Goal: Task Accomplishment & Management: Use online tool/utility

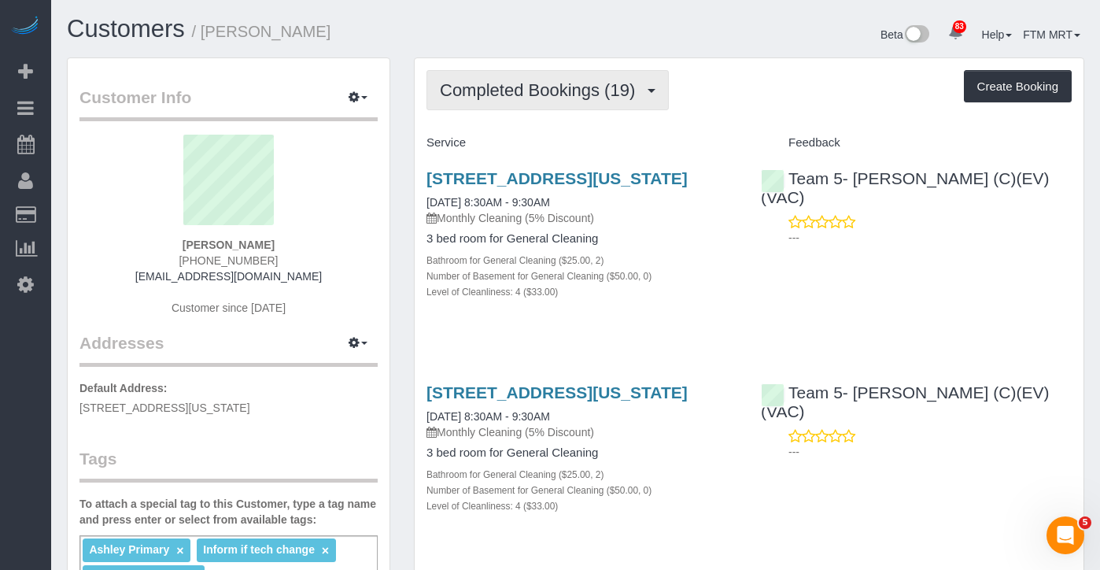
click at [648, 92] on span "button" at bounding box center [651, 91] width 8 height 4
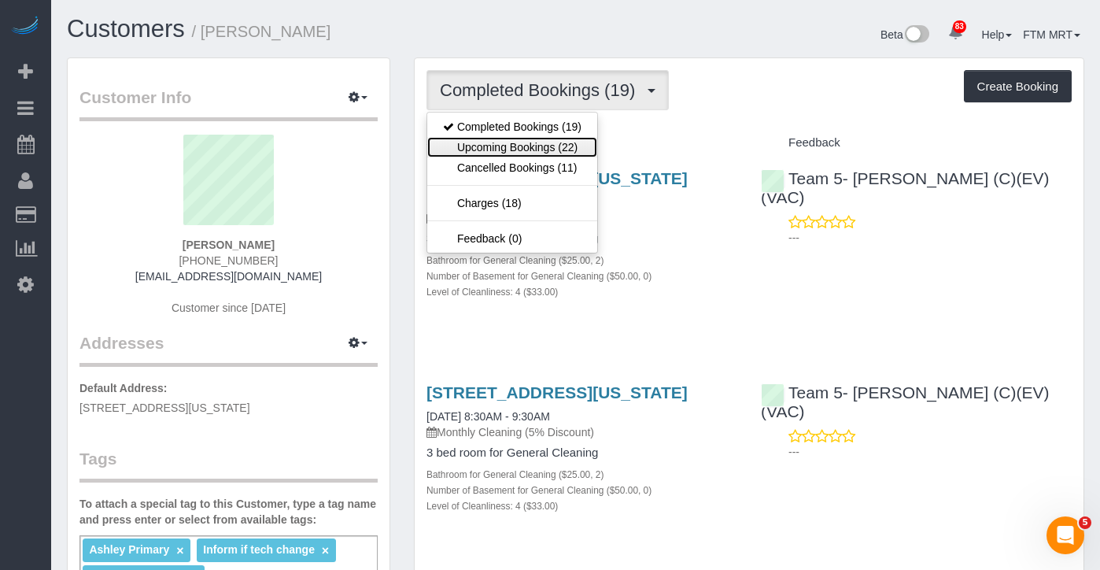
click at [551, 148] on link "Upcoming Bookings (22)" at bounding box center [512, 147] width 170 height 20
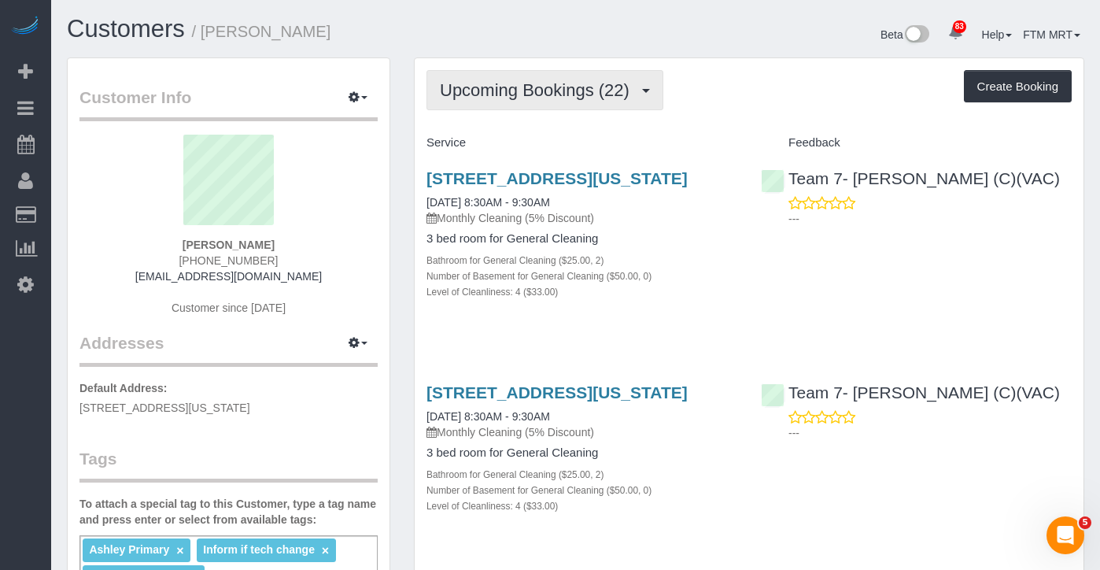
click at [619, 95] on span "Upcoming Bookings (22)" at bounding box center [538, 90] width 197 height 20
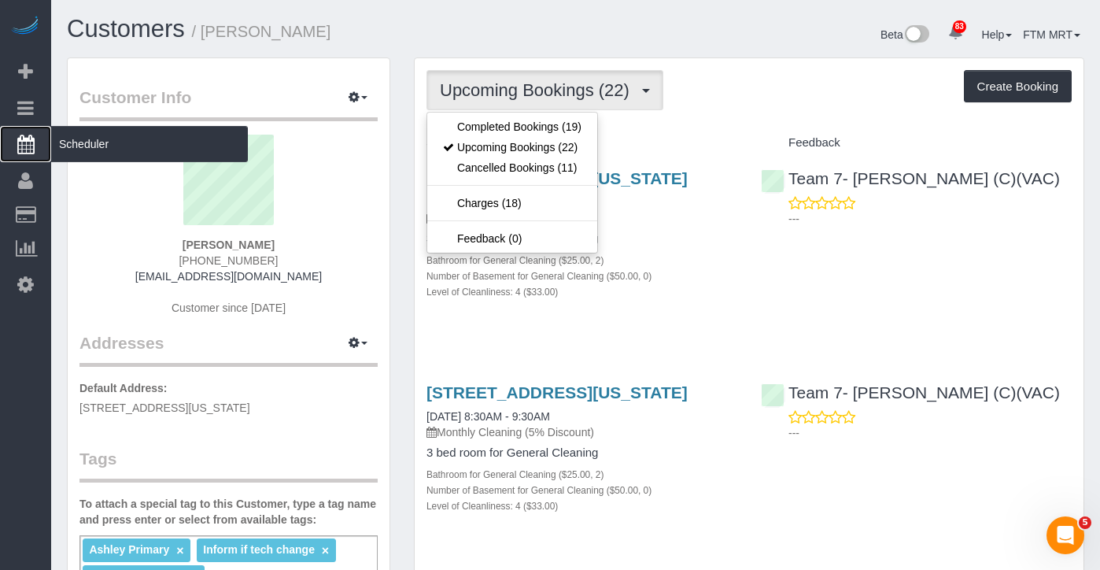
click at [124, 143] on span "Scheduler" at bounding box center [149, 144] width 197 height 36
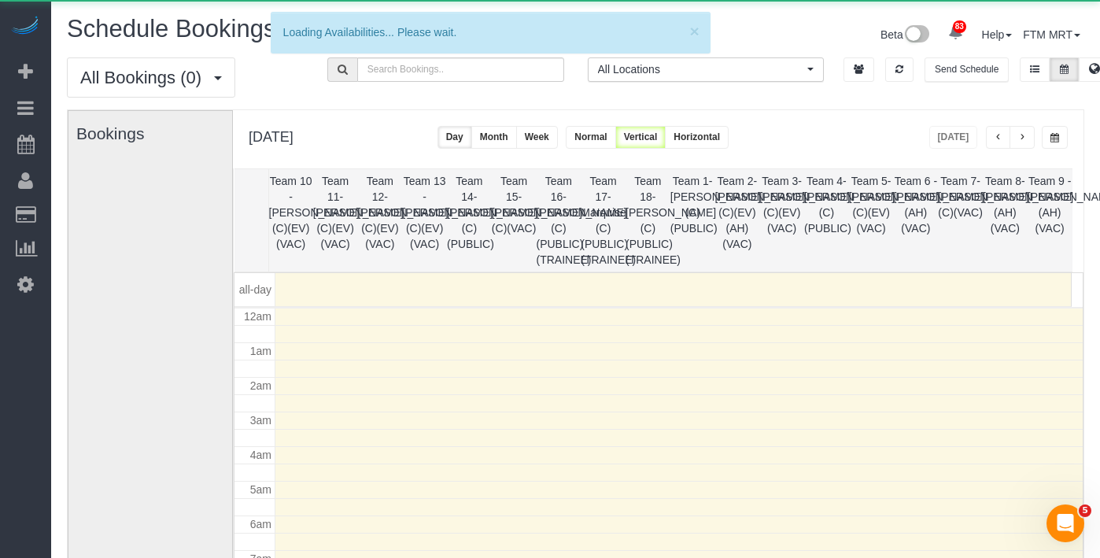
scroll to position [208, 0]
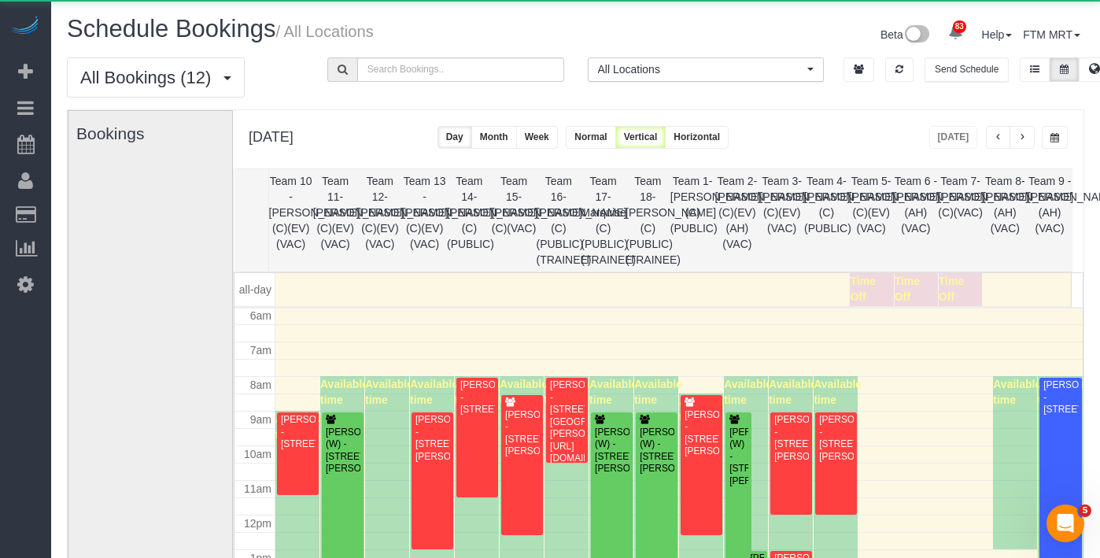
click at [1064, 131] on button "button" at bounding box center [1055, 137] width 26 height 23
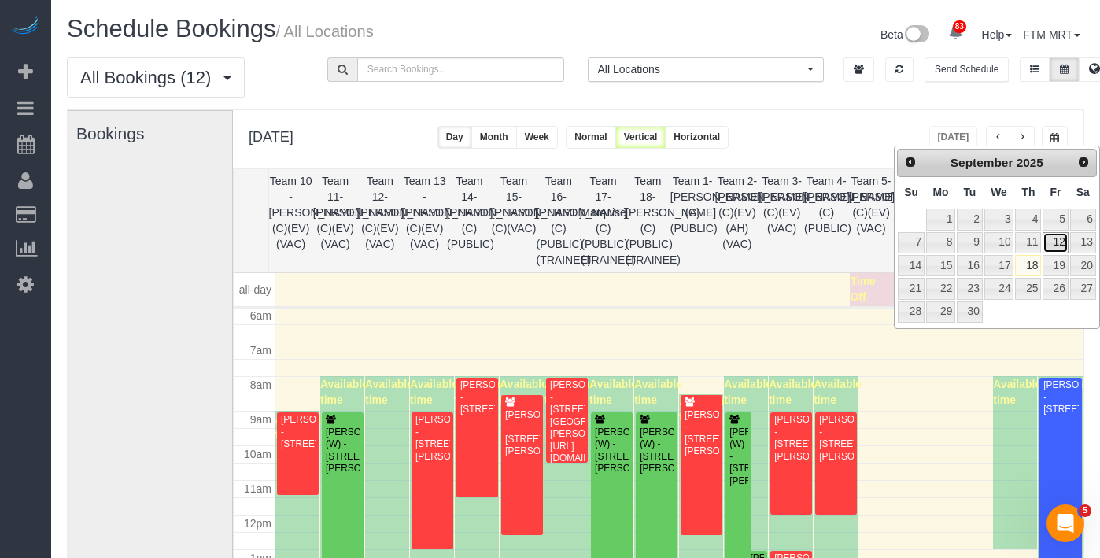
click at [1064, 241] on link "12" at bounding box center [1054, 242] width 25 height 21
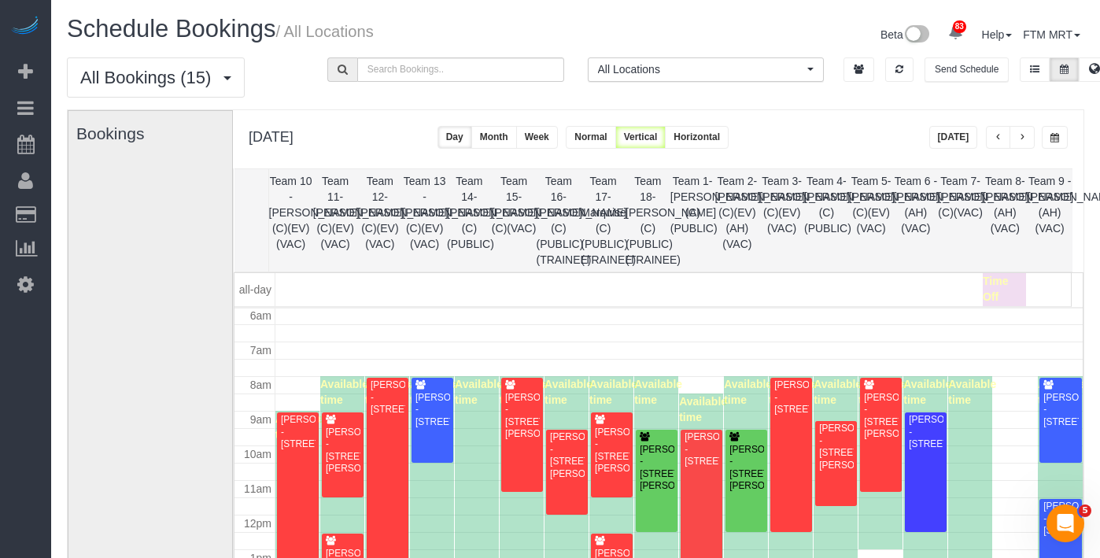
click at [1057, 135] on span "button" at bounding box center [1054, 137] width 9 height 9
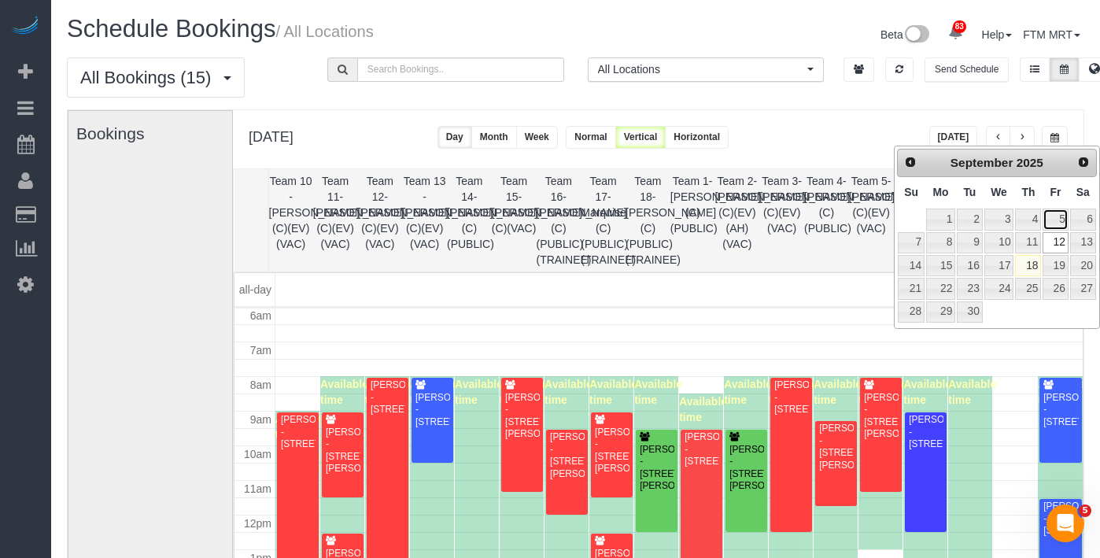
click at [1053, 221] on link "5" at bounding box center [1054, 218] width 25 height 21
type input "**********"
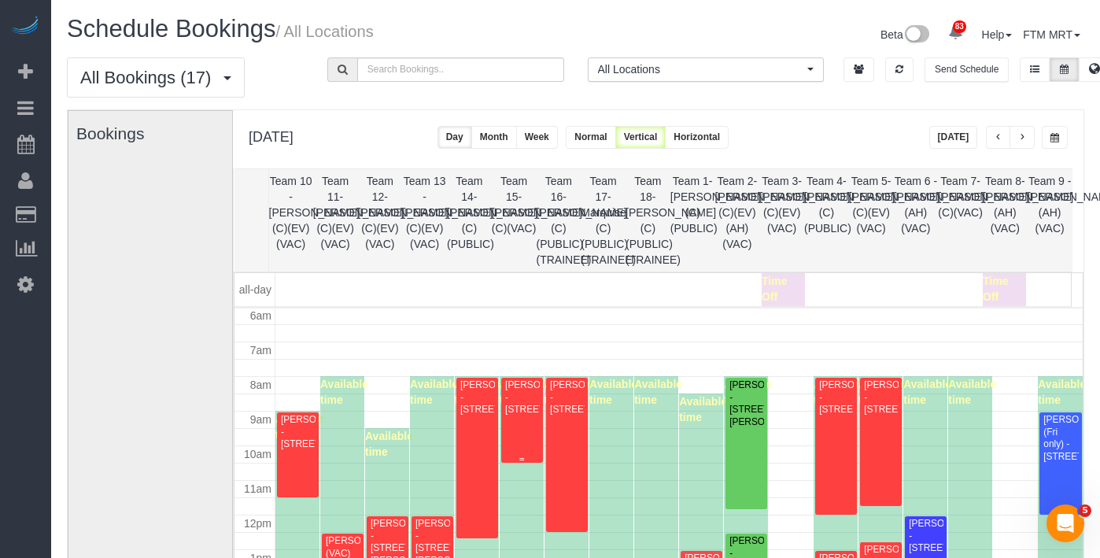
click at [504, 393] on div "[PERSON_NAME] - [STREET_ADDRESS]" at bounding box center [521, 397] width 35 height 36
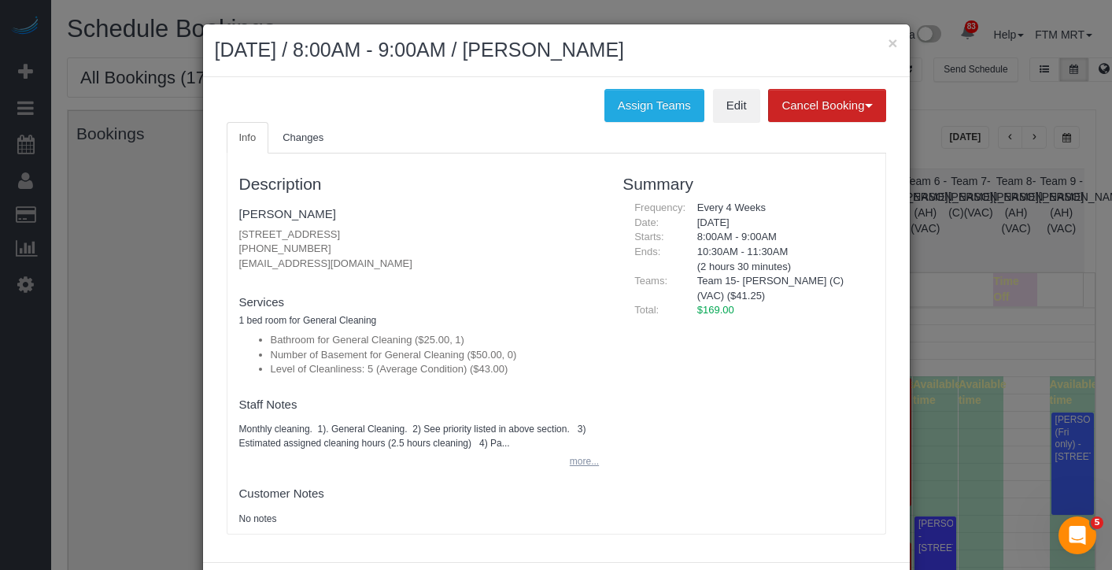
click at [575, 466] on button "more..." at bounding box center [579, 461] width 39 height 23
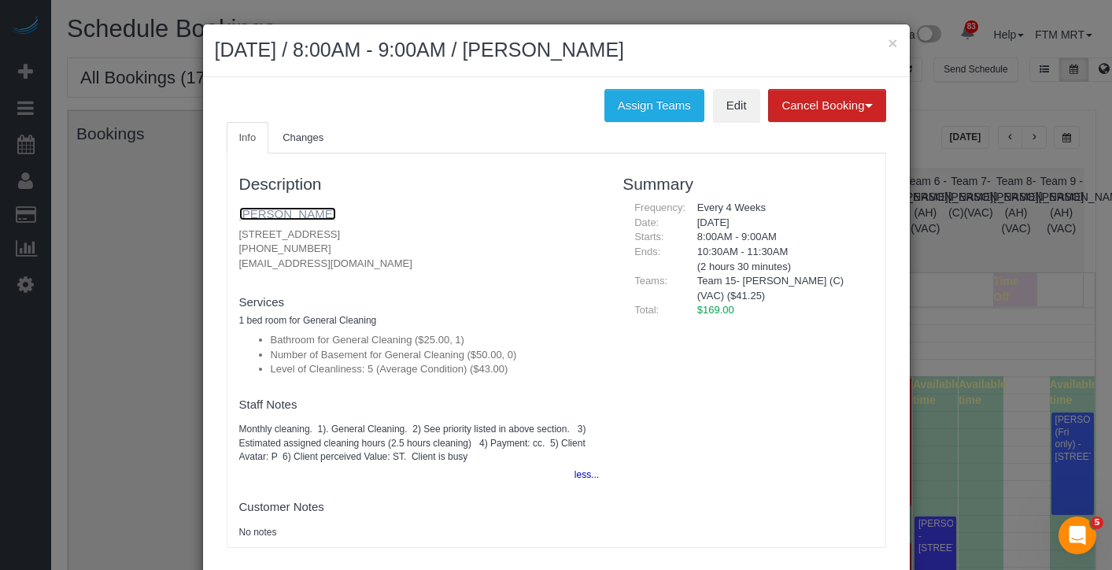
click at [282, 216] on link "[PERSON_NAME]" at bounding box center [287, 213] width 97 height 13
